Goal: Task Accomplishment & Management: Manage account settings

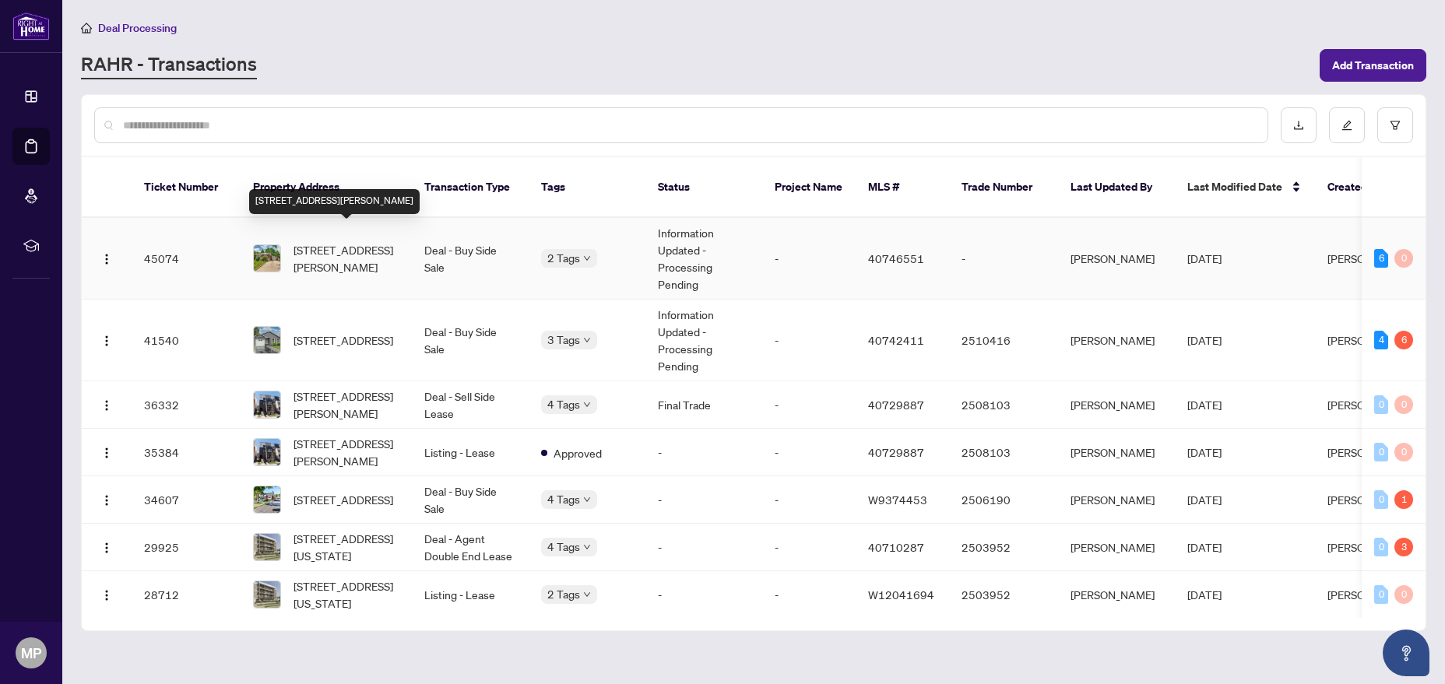
click at [346, 248] on span "[STREET_ADDRESS][PERSON_NAME]" at bounding box center [346, 258] width 106 height 34
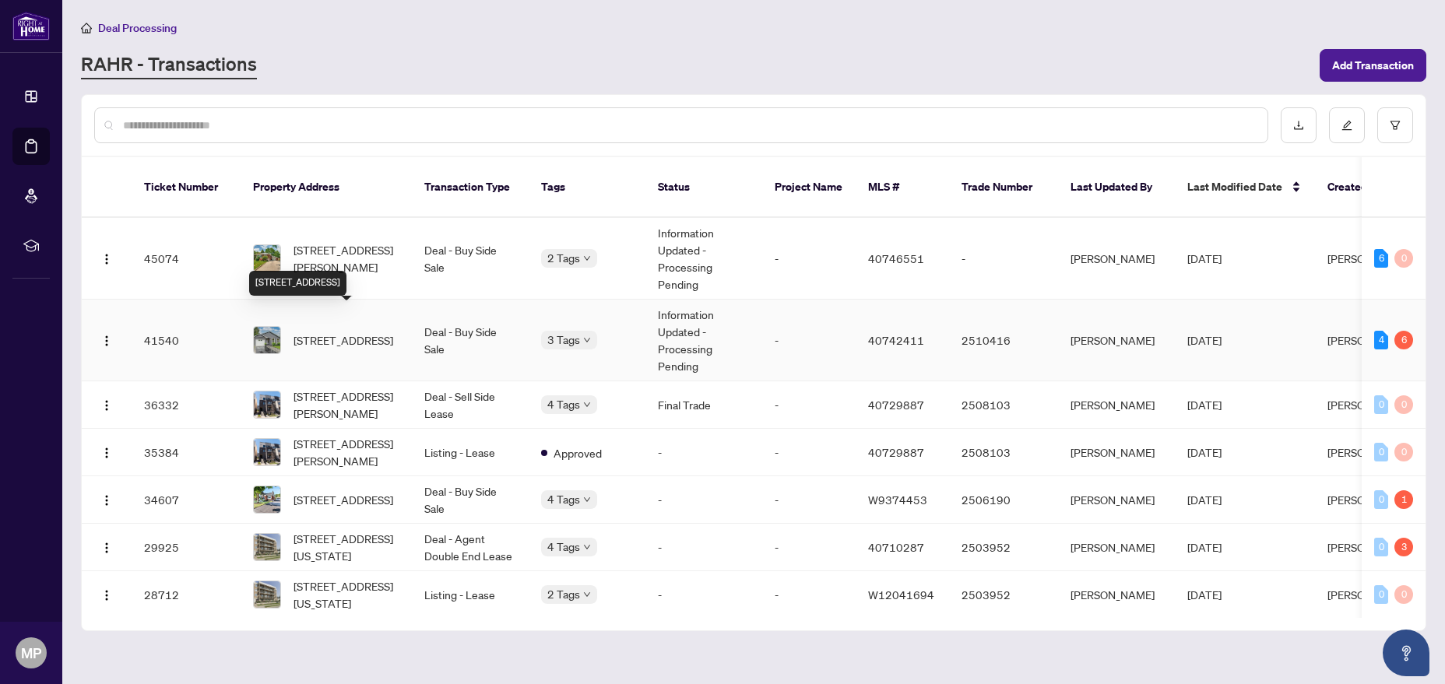
click at [382, 332] on span "[STREET_ADDRESS]" at bounding box center [343, 340] width 100 height 17
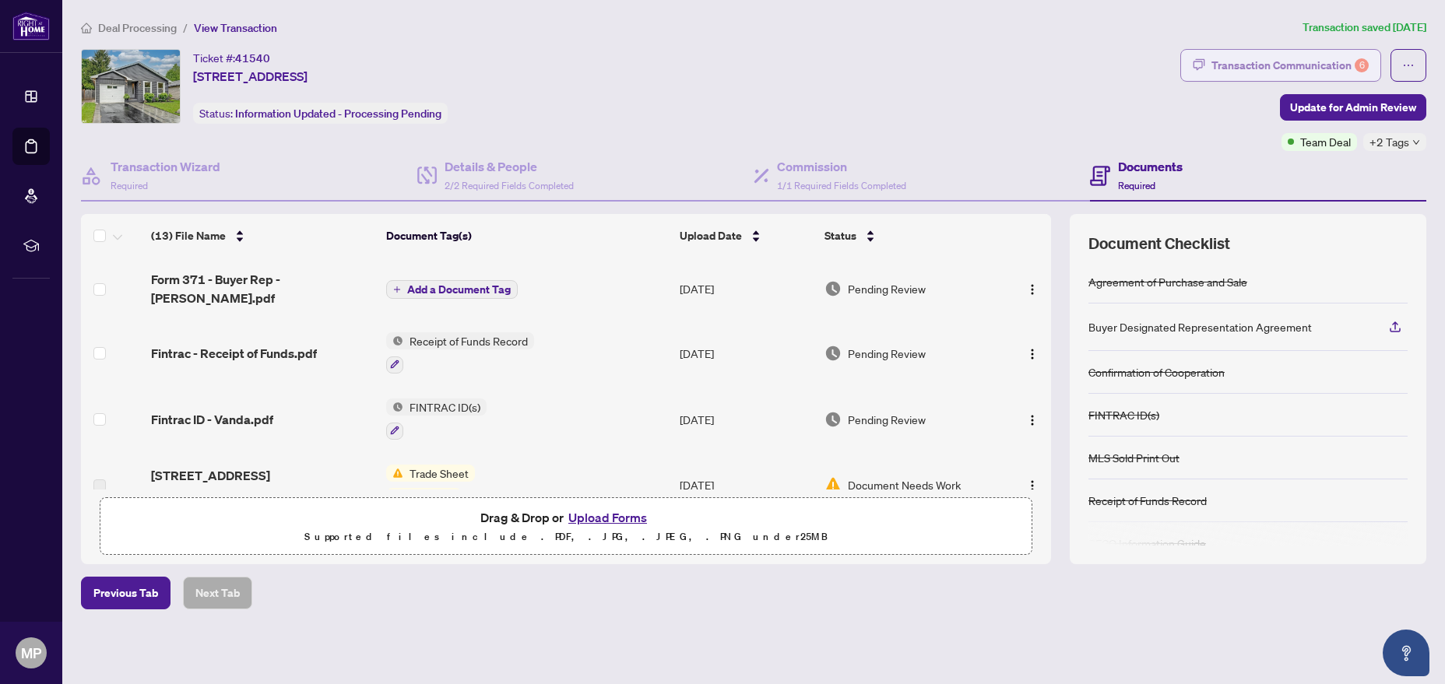
click at [1262, 69] on div "Transaction Communication 6" at bounding box center [1289, 65] width 157 height 25
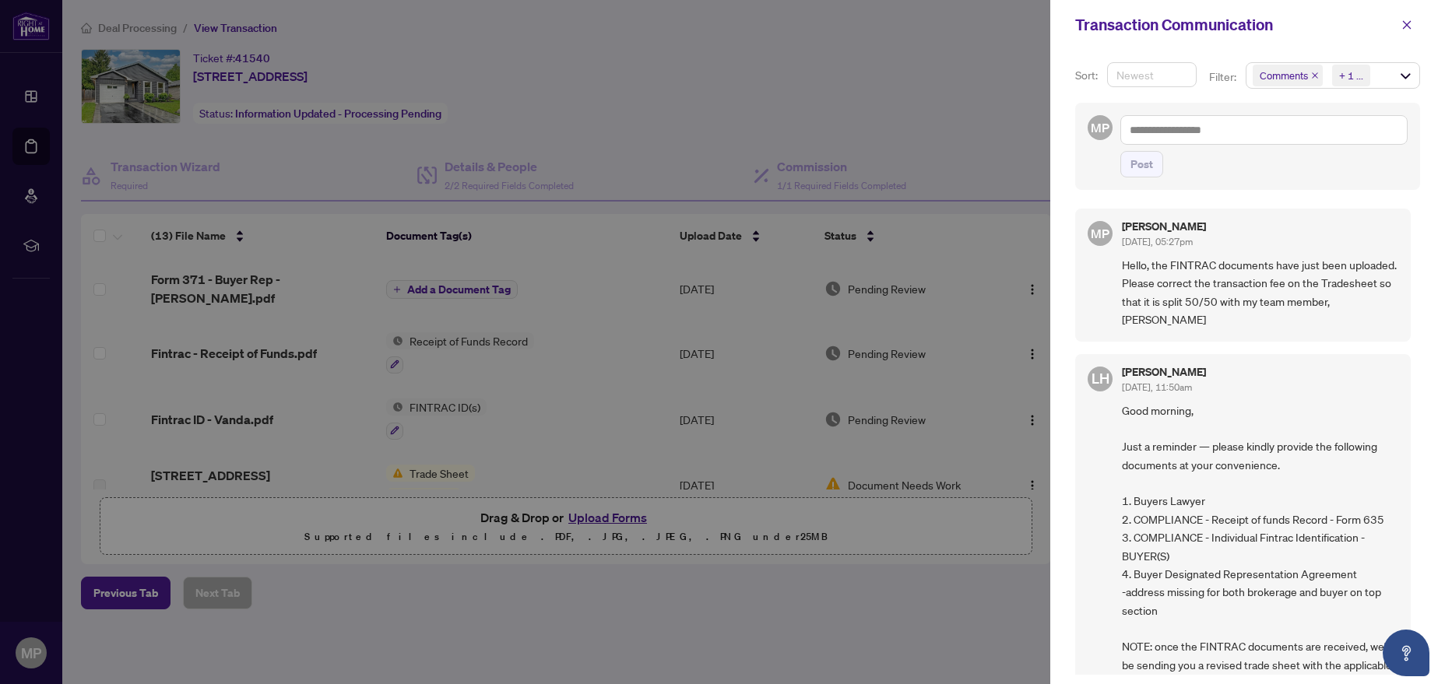
click at [1185, 74] on span "Newest" at bounding box center [1151, 74] width 71 height 23
click at [1201, 54] on div "Sort: Newest desc asc Newest Oldest Filter: Comments Requirements + 1 ... MP Po…" at bounding box center [1247, 367] width 395 height 634
click at [1411, 72] on div "Comments Requirements + 1 ..." at bounding box center [1332, 75] width 173 height 25
click at [1328, 102] on span "Comments" at bounding box center [1316, 107] width 54 height 14
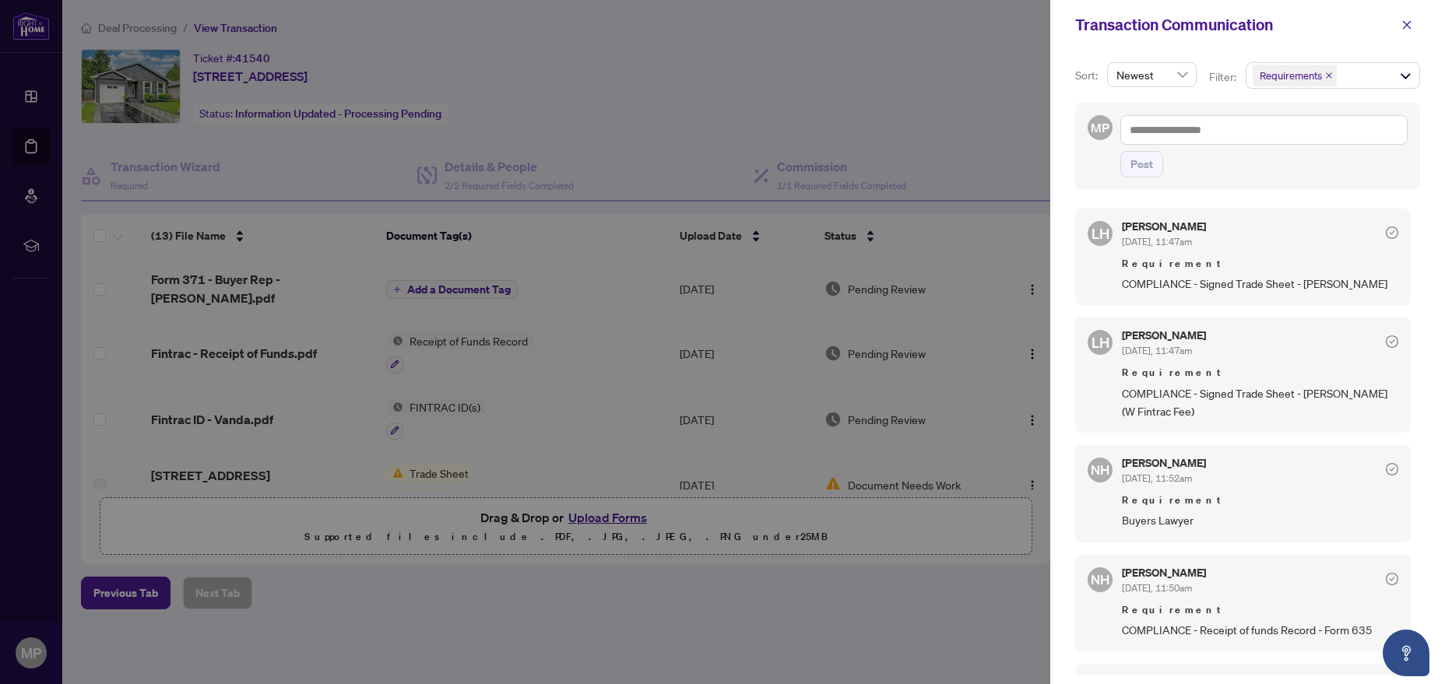
click at [1210, 269] on span "Requirement" at bounding box center [1260, 264] width 276 height 16
click at [959, 142] on div at bounding box center [722, 342] width 1445 height 684
click at [810, 342] on div at bounding box center [722, 342] width 1445 height 684
click at [1414, 23] on button "button" at bounding box center [1406, 24] width 26 height 25
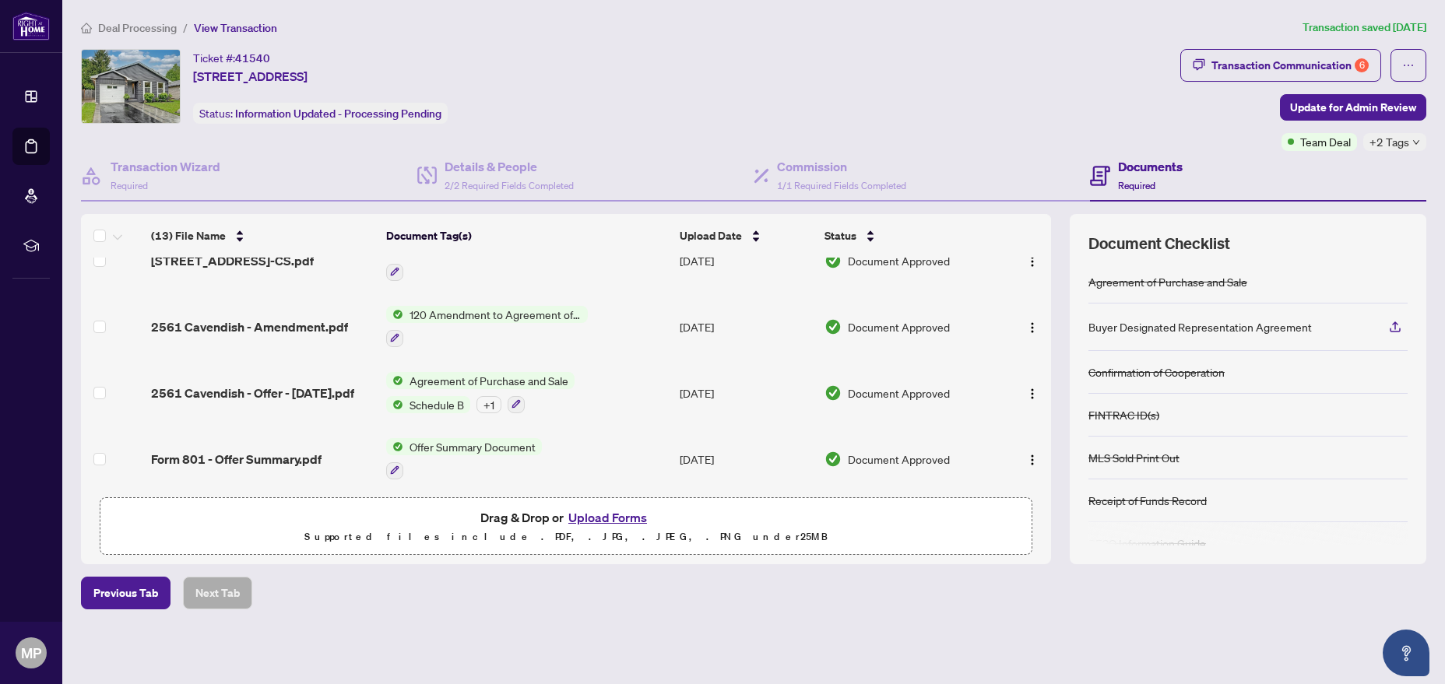
scroll to position [499, 0]
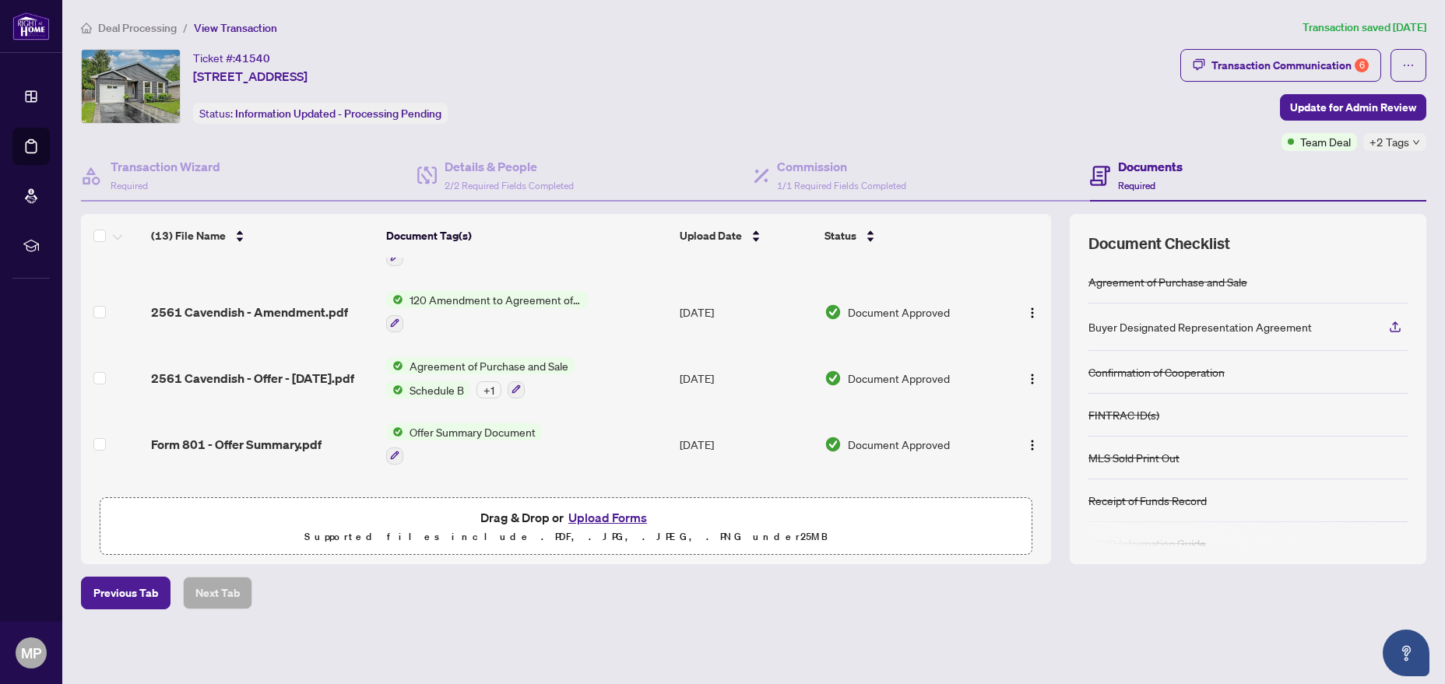
click at [858, 331] on td "Document Approved" at bounding box center [908, 312] width 181 height 66
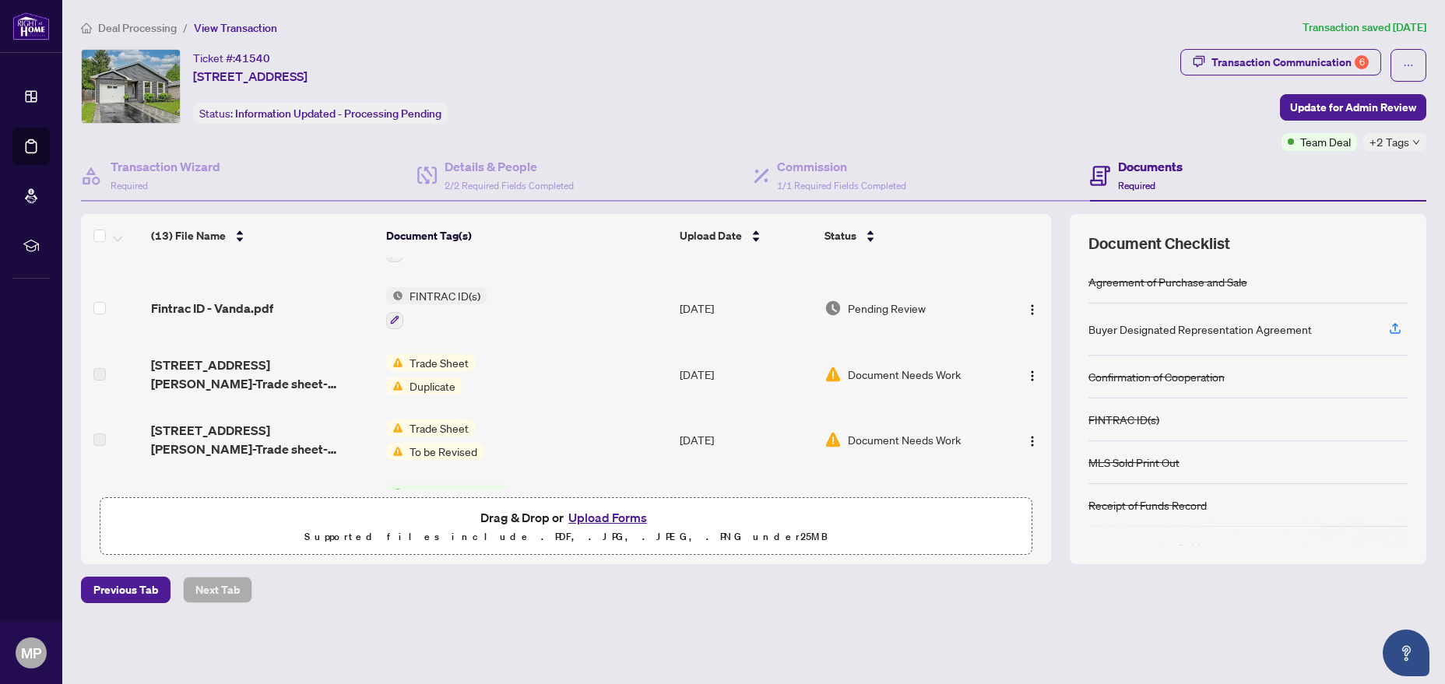
scroll to position [113, 0]
click at [460, 427] on span "Trade Sheet" at bounding box center [439, 427] width 72 height 17
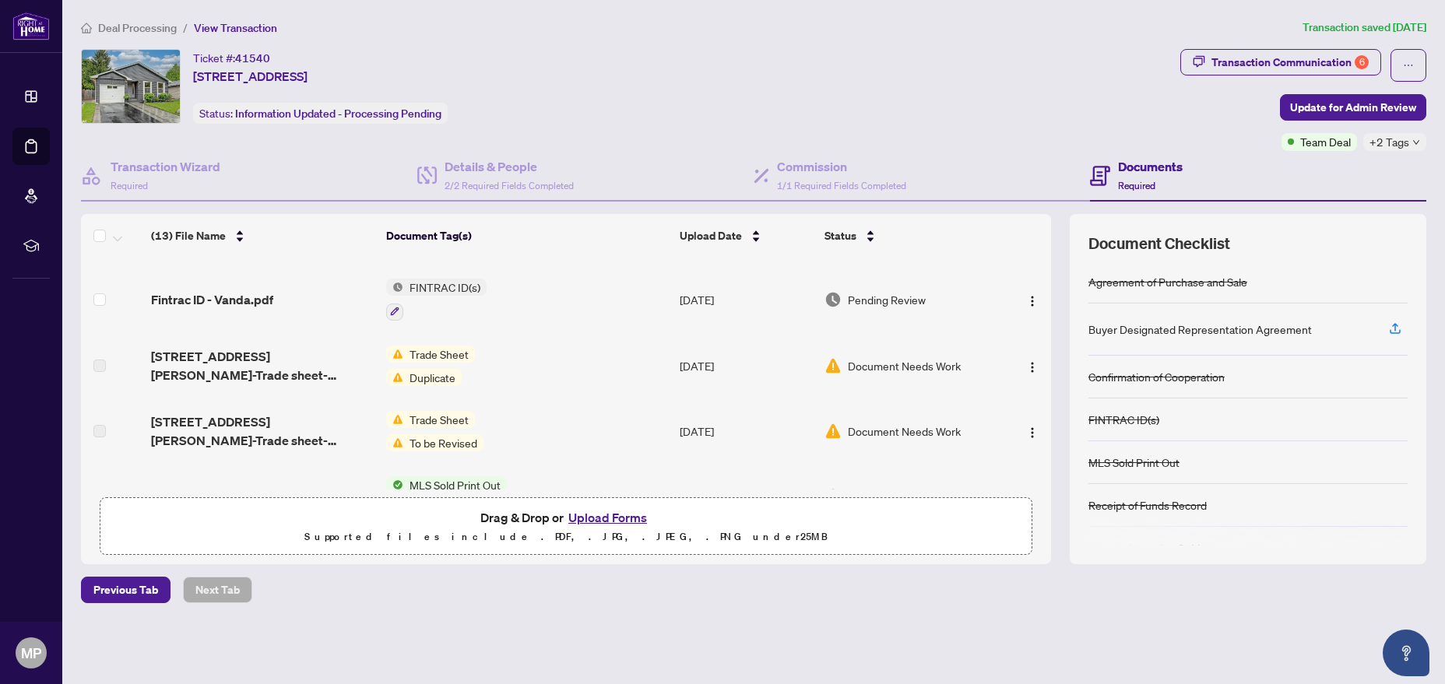
click at [428, 428] on div "Trade Sheet To be Revised" at bounding box center [438, 431] width 104 height 40
click at [411, 502] on div "Trade Sheet To be Revised" at bounding box center [437, 504] width 171 height 39
click at [408, 522] on span "To be Revised" at bounding box center [409, 515] width 80 height 17
click at [1037, 435] on img "button" at bounding box center [1032, 433] width 12 height 12
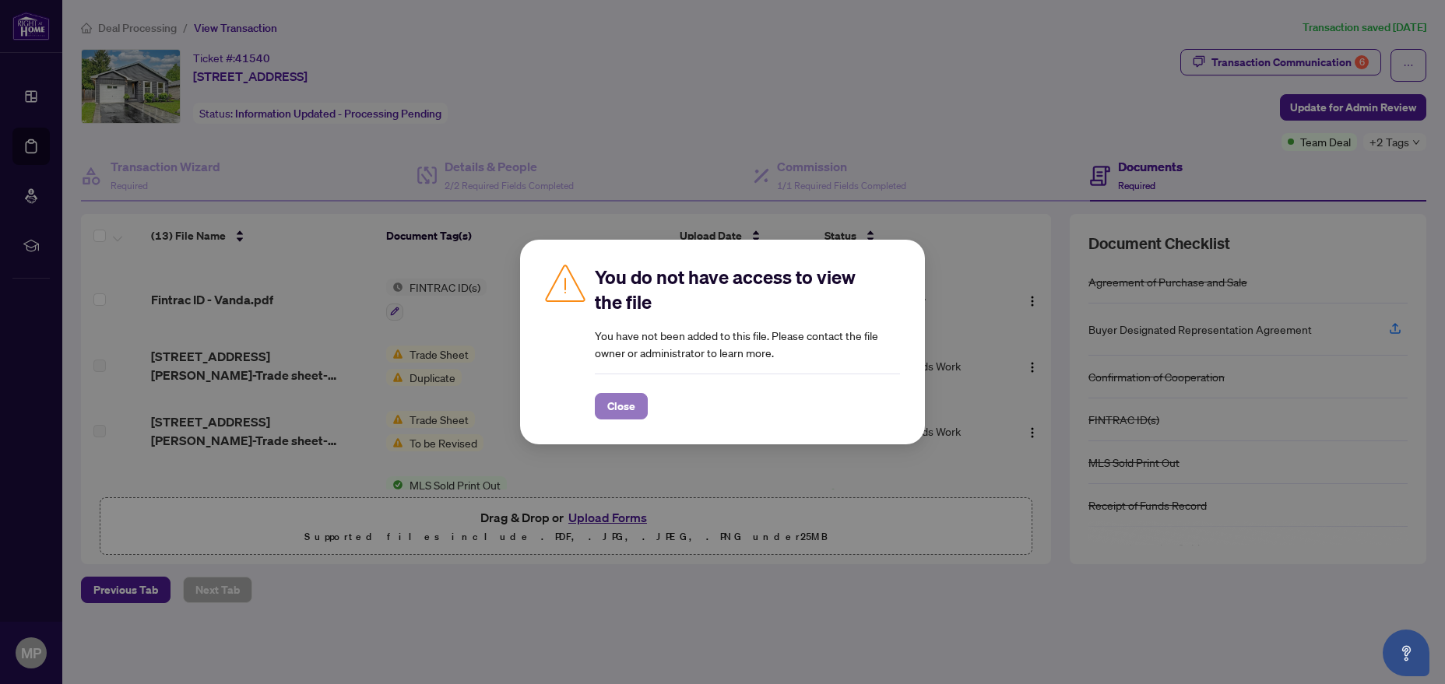
click at [630, 408] on span "Close" at bounding box center [621, 406] width 28 height 25
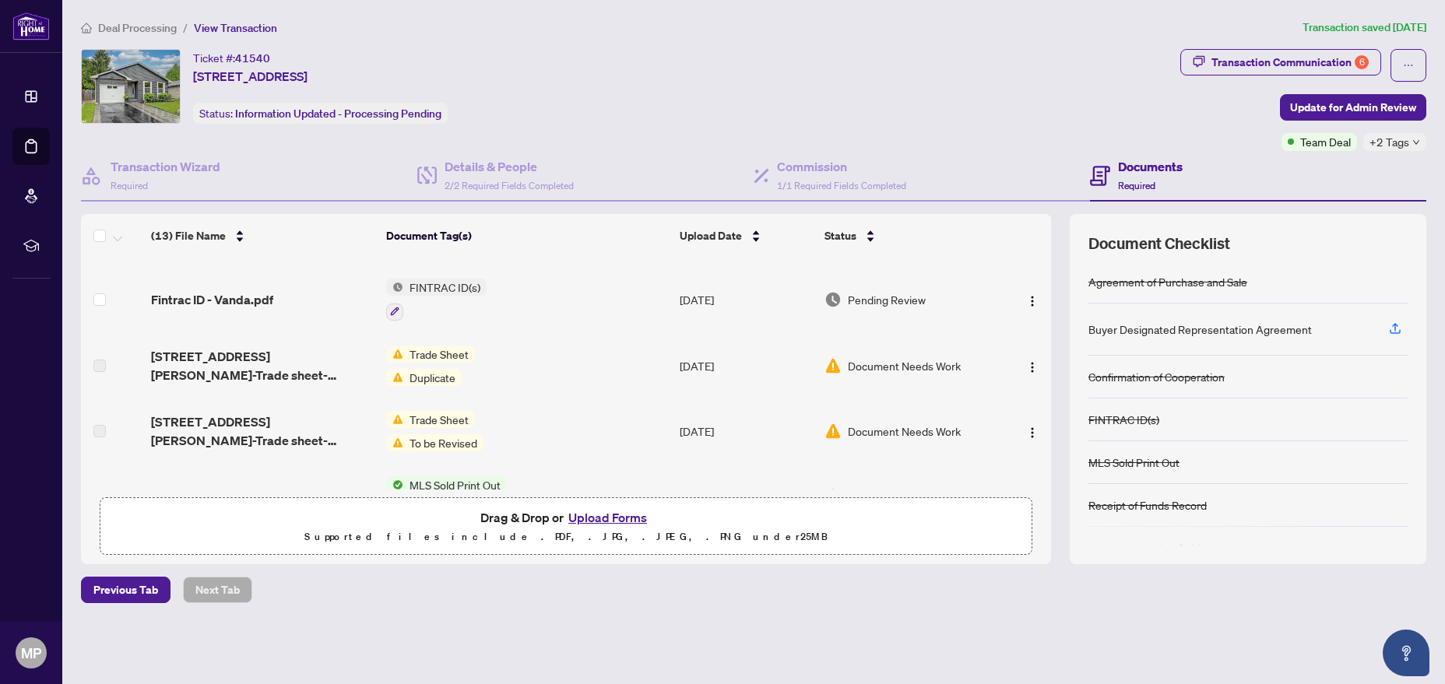
scroll to position [0, 0]
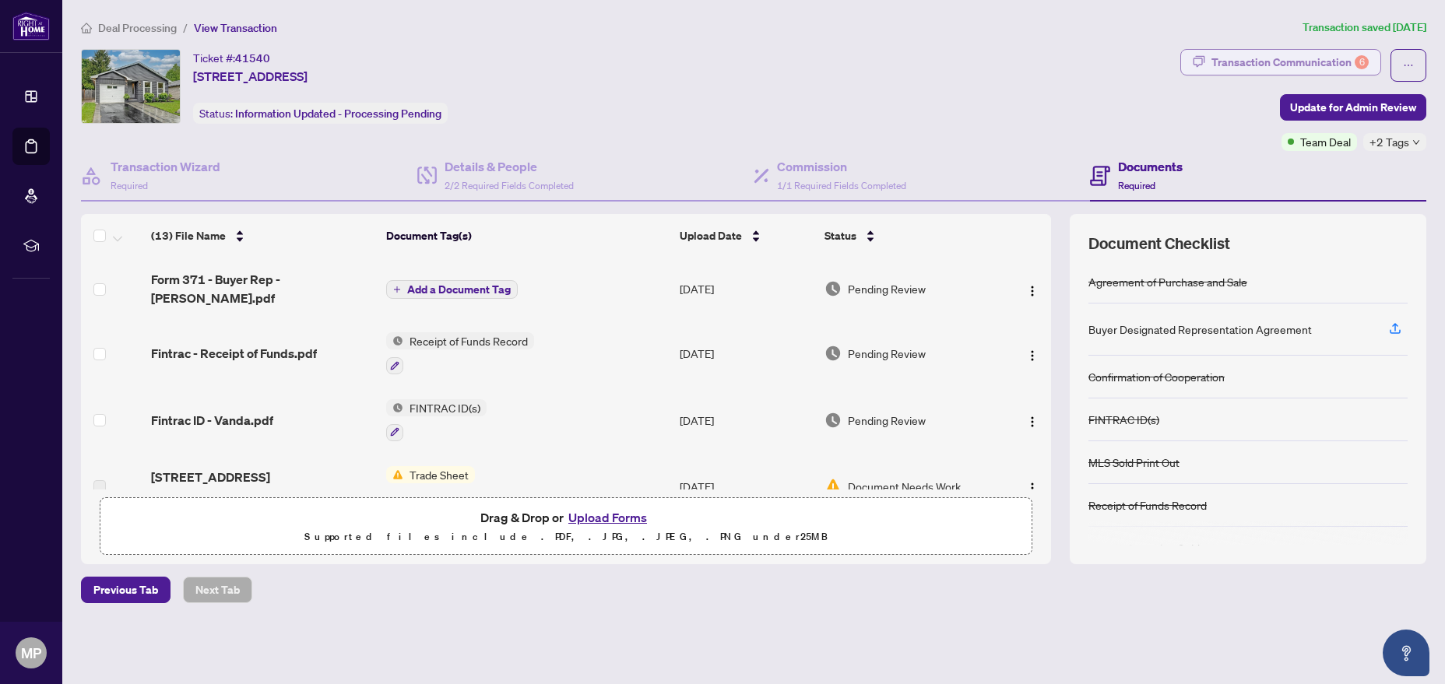
click at [1232, 60] on div "Transaction Communication 6" at bounding box center [1289, 62] width 157 height 25
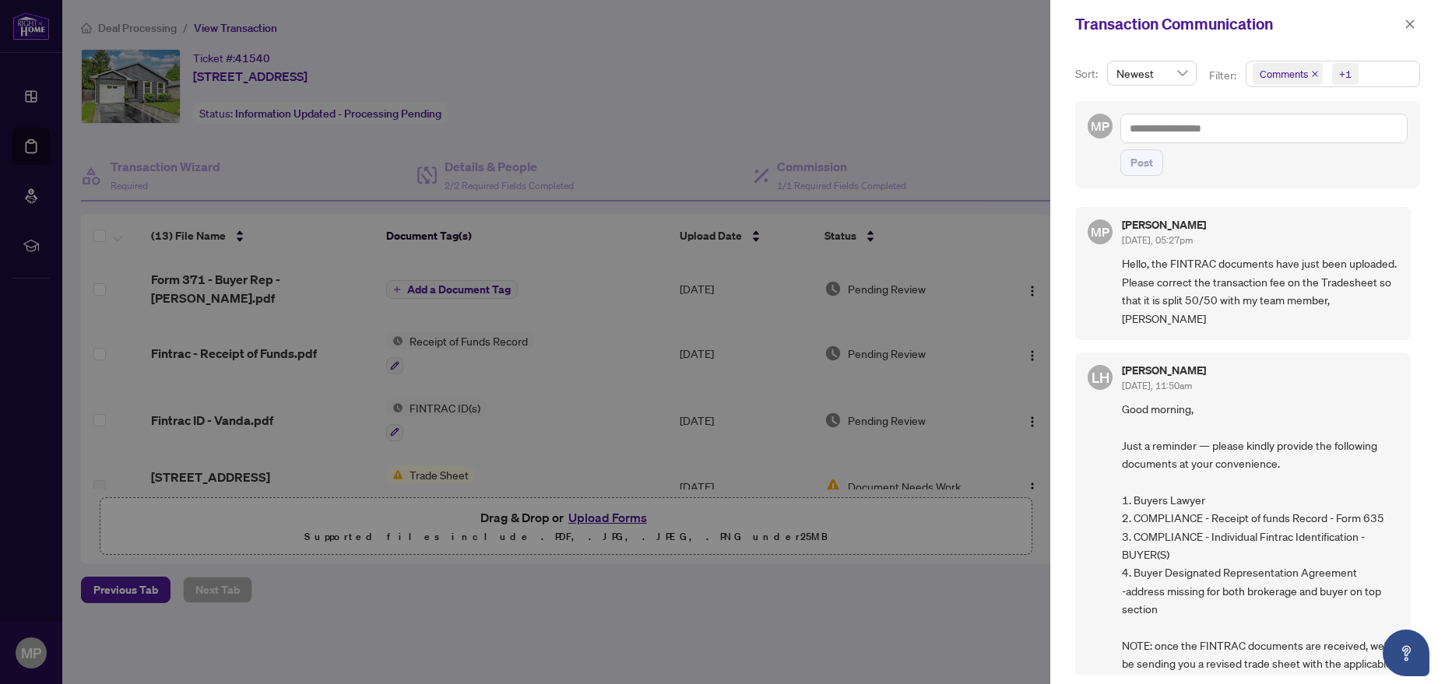
click at [960, 103] on div at bounding box center [722, 342] width 1445 height 684
click at [1411, 22] on icon "close" at bounding box center [1409, 24] width 11 height 11
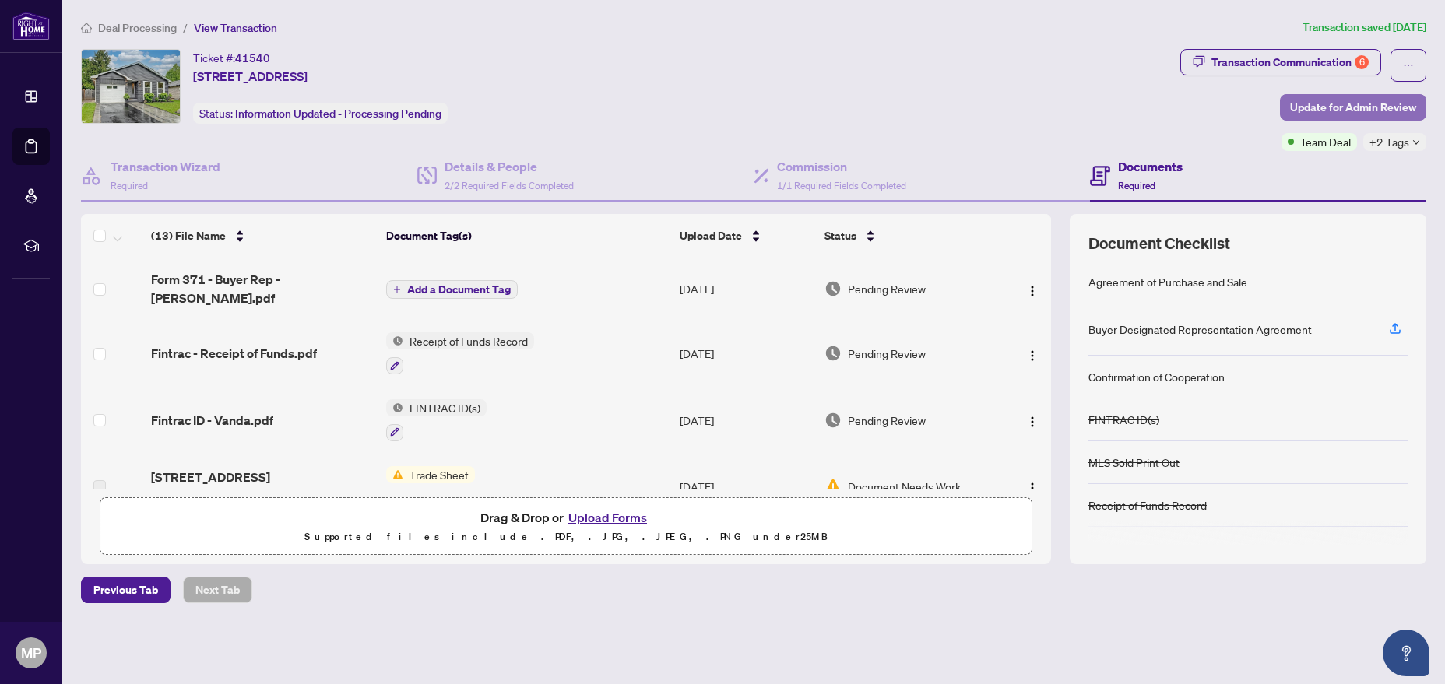
click at [1312, 110] on span "Update for Admin Review" at bounding box center [1353, 107] width 126 height 25
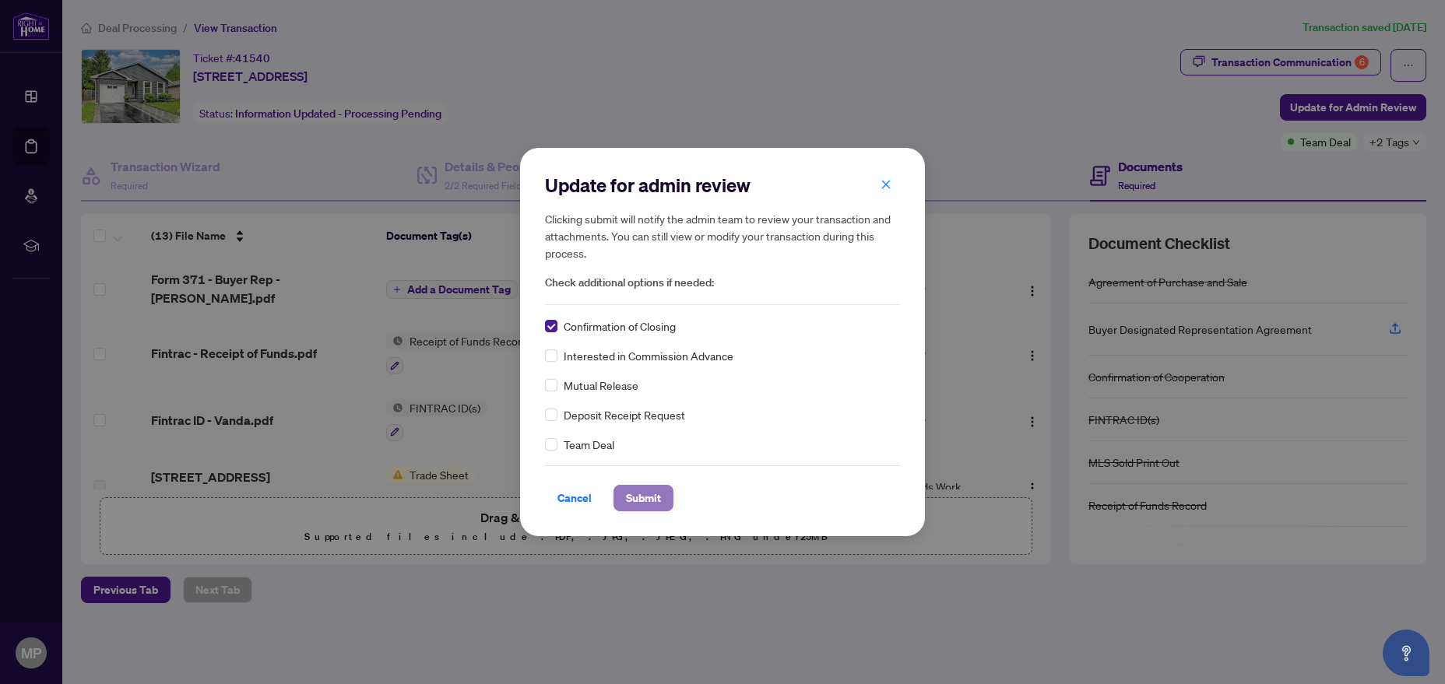
click at [632, 504] on span "Submit" at bounding box center [643, 498] width 35 height 25
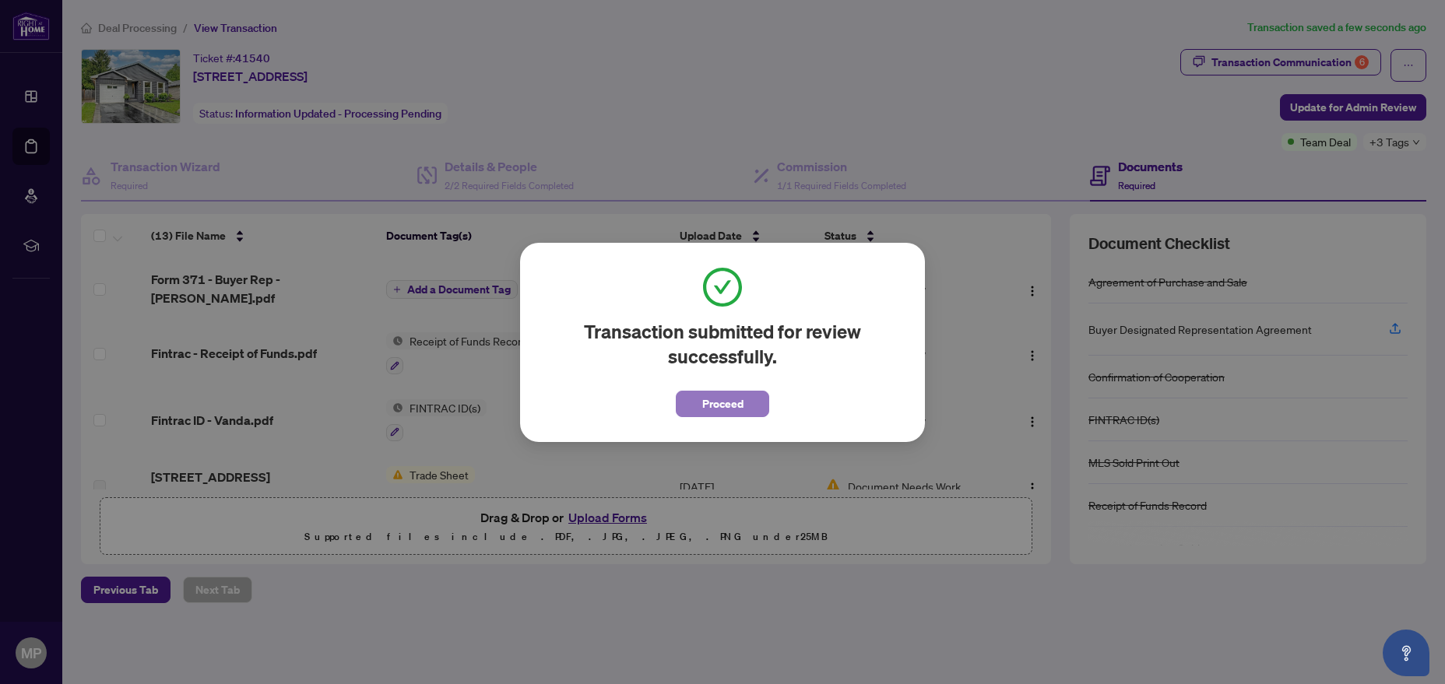
click at [711, 391] on button "Proceed" at bounding box center [722, 404] width 93 height 26
